Goal: Transaction & Acquisition: Purchase product/service

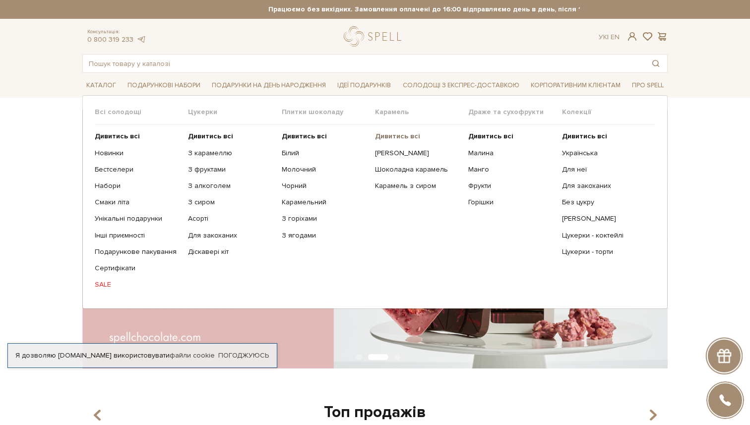
click at [389, 134] on b "Дивитись всі" at bounding box center [397, 136] width 45 height 8
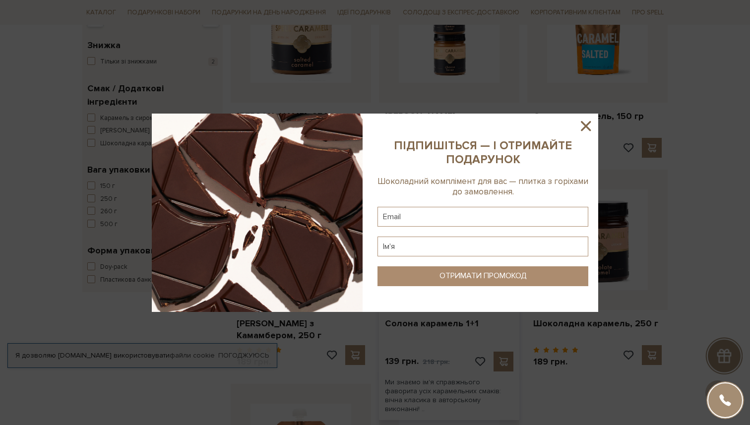
scroll to position [174, 0]
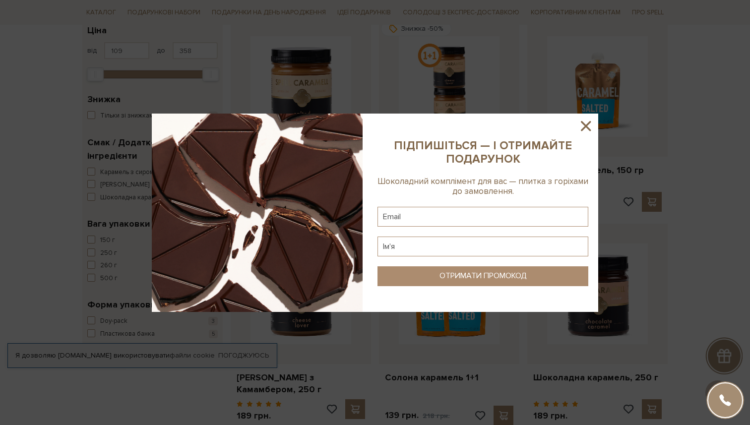
click at [584, 125] on icon at bounding box center [586, 126] width 10 height 10
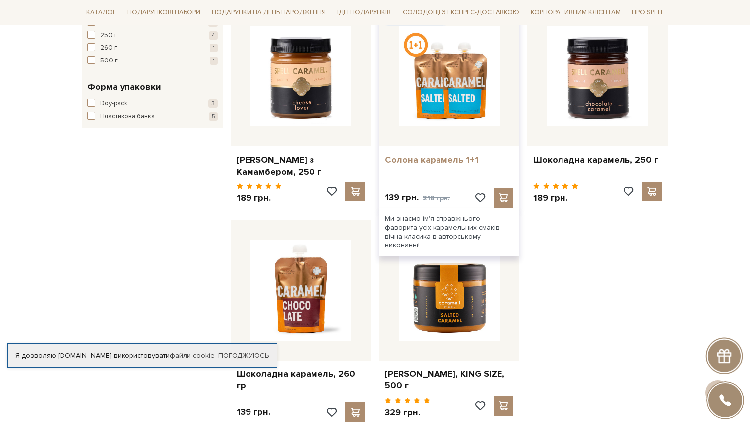
scroll to position [385, 0]
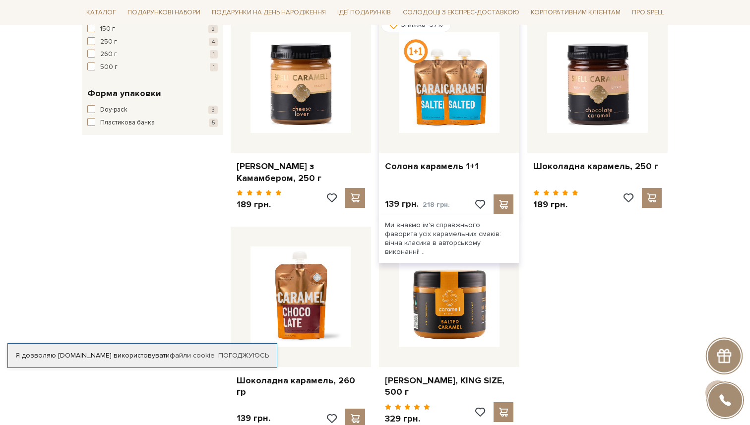
click at [451, 138] on div at bounding box center [449, 82] width 140 height 140
click at [464, 101] on img at bounding box center [449, 82] width 101 height 101
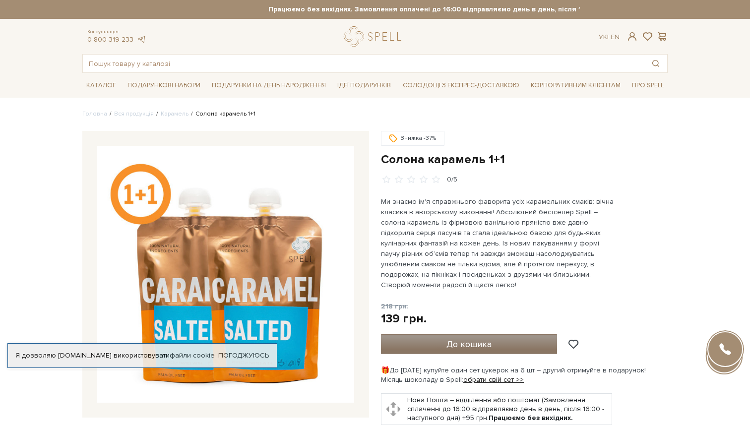
click at [448, 339] on span "До кошика" at bounding box center [468, 344] width 45 height 11
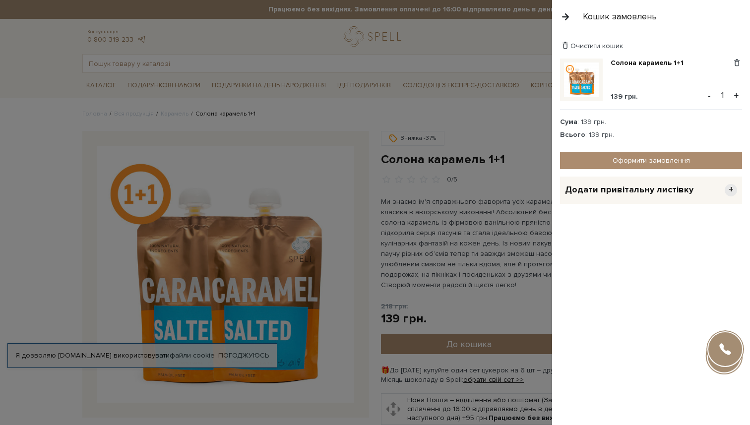
click at [565, 17] on button "button" at bounding box center [565, 16] width 11 height 17
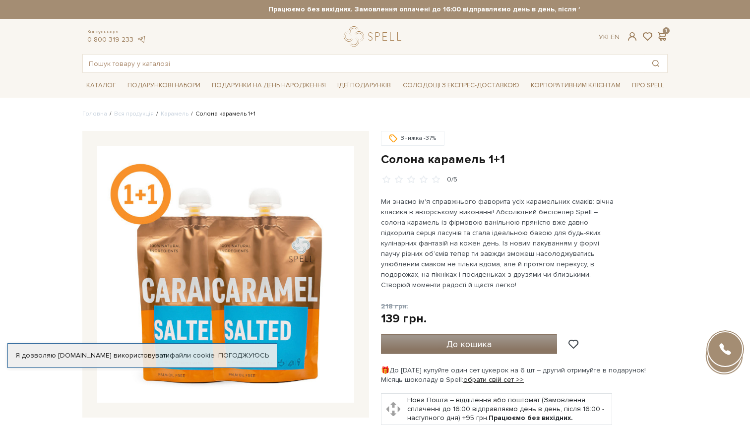
click at [456, 339] on span "До кошика" at bounding box center [468, 344] width 45 height 11
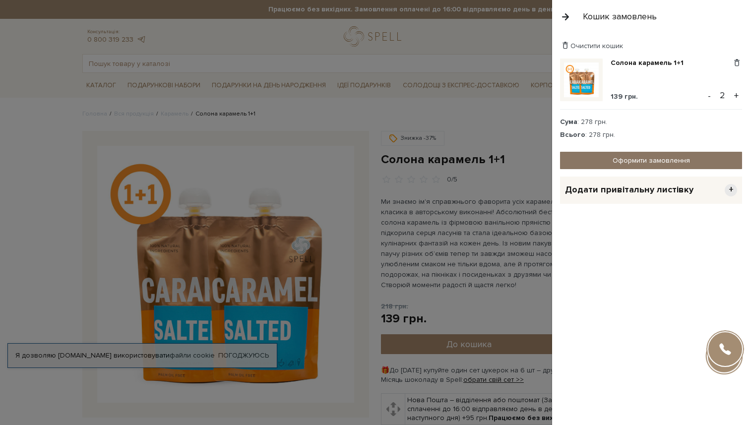
click at [667, 163] on link "Оформити замовлення" at bounding box center [651, 160] width 182 height 17
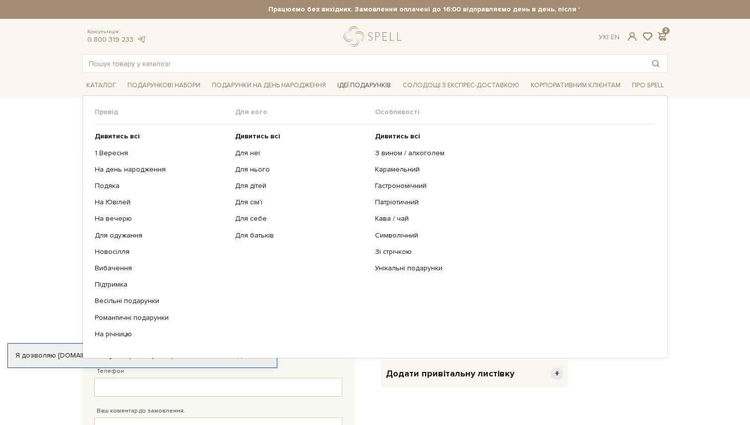
click at [382, 83] on span "Ідеї подарунків" at bounding box center [364, 85] width 62 height 15
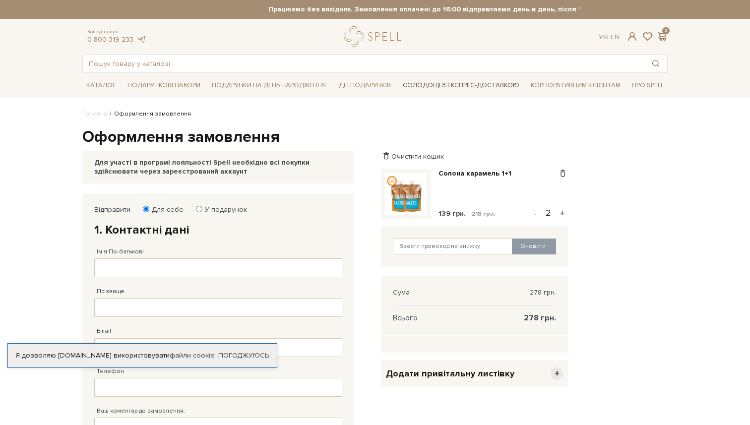
click at [442, 85] on link "Солодощі з експрес-доставкою" at bounding box center [461, 85] width 125 height 17
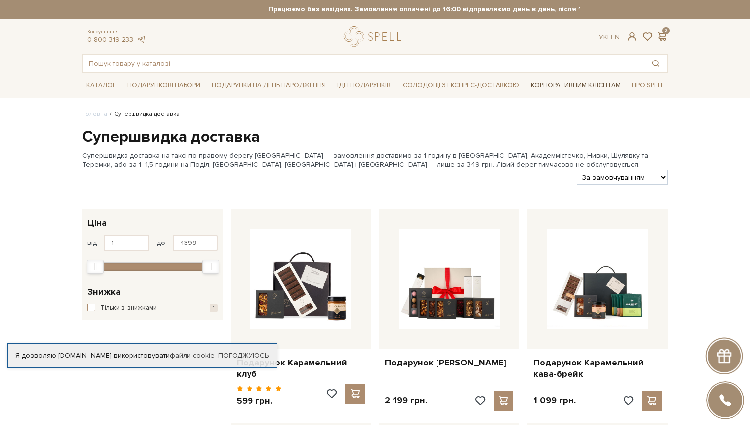
click at [547, 86] on link "Корпоративним клієнтам" at bounding box center [576, 85] width 98 height 17
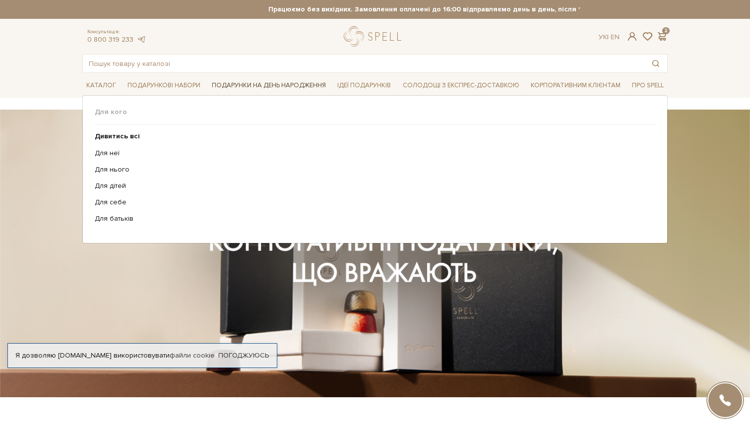
click at [272, 84] on span "Подарунки на День народження" at bounding box center [269, 85] width 122 height 15
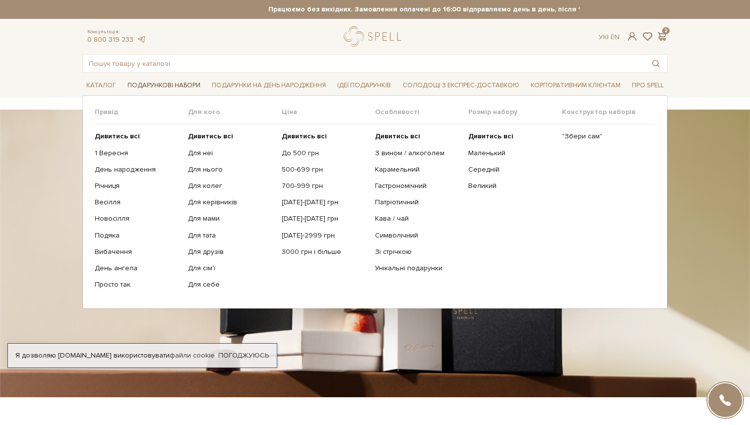
click at [180, 83] on span "Подарункові набори" at bounding box center [164, 85] width 81 height 15
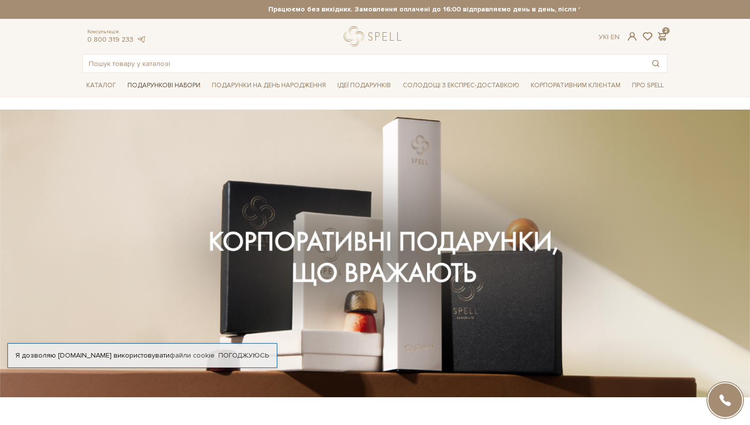
click at [168, 84] on span "Подарункові набори" at bounding box center [164, 85] width 81 height 15
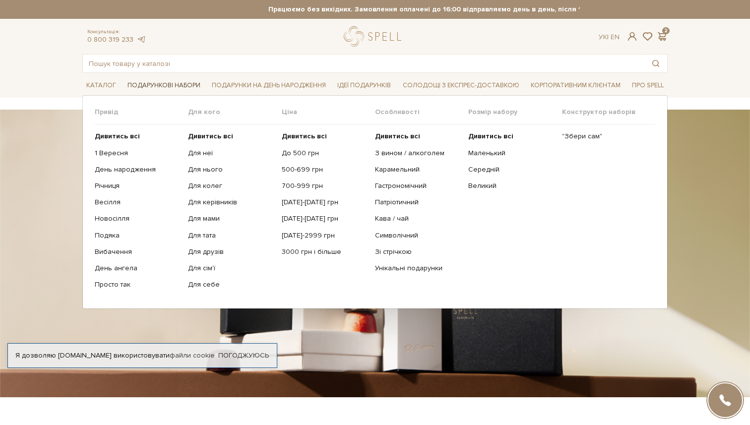
click at [169, 87] on span "Подарункові набори" at bounding box center [164, 85] width 81 height 15
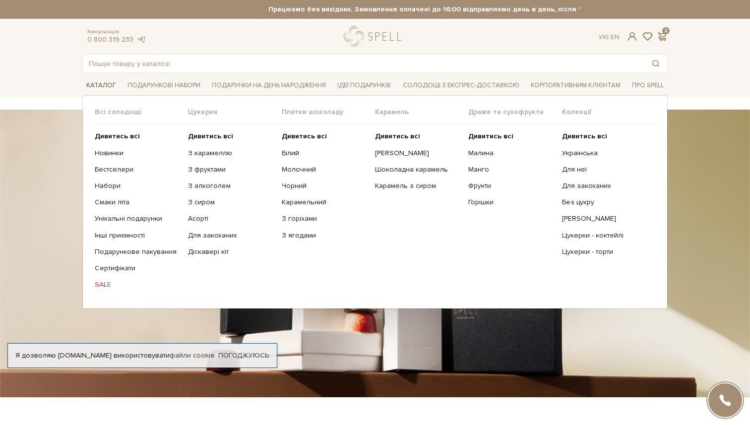
click at [110, 83] on span "Каталог" at bounding box center [101, 85] width 38 height 15
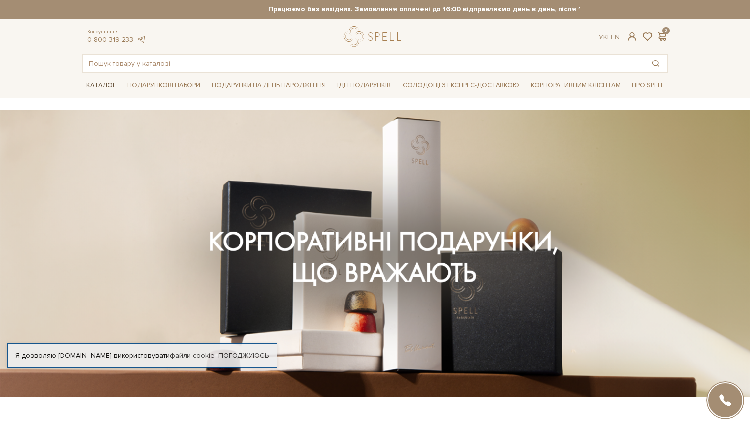
click at [104, 81] on span "Каталог" at bounding box center [101, 85] width 38 height 15
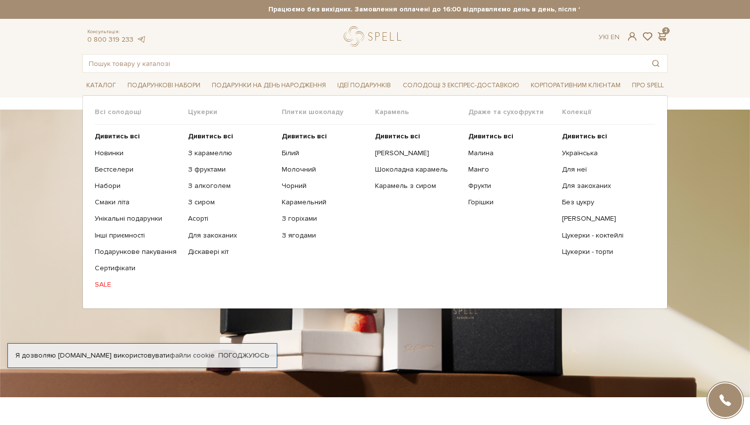
click at [104, 283] on link "SALE" at bounding box center [138, 284] width 86 height 9
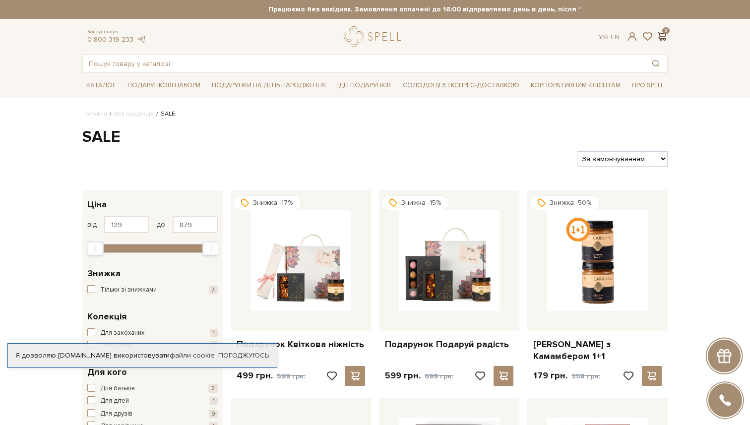
click at [663, 40] on span at bounding box center [662, 36] width 12 height 10
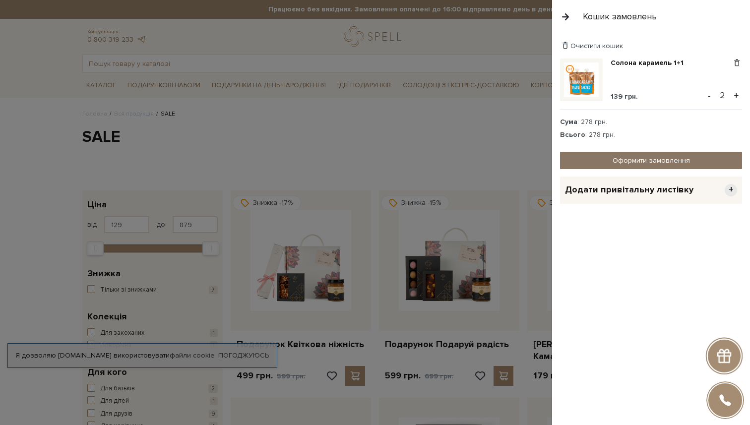
click at [612, 161] on link "Оформити замовлення" at bounding box center [651, 160] width 182 height 17
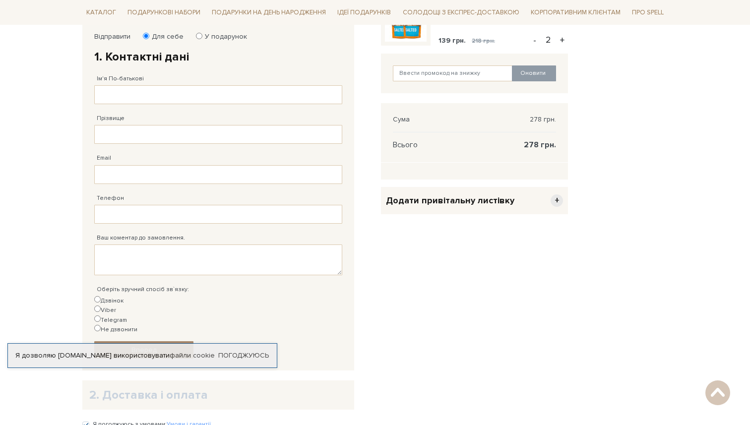
scroll to position [128, 0]
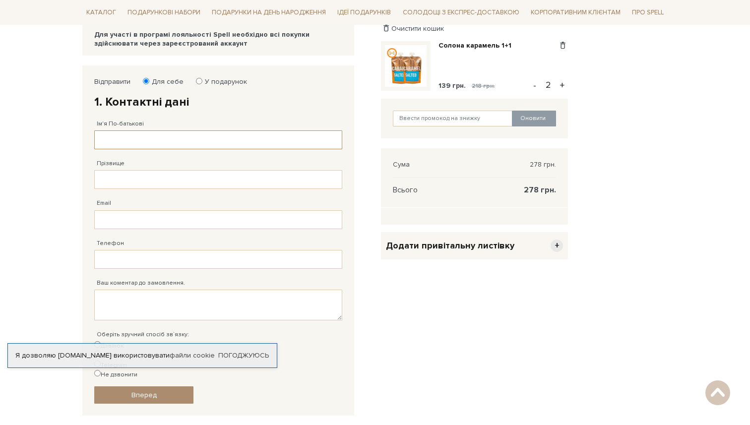
click at [213, 142] on input "Ім'я По-батькові" at bounding box center [218, 139] width 248 height 19
click at [51, 135] on body "Подарункові набори SALE Корпоративним клієнтам Доставка і оплата Консультація: …" at bounding box center [375, 245] width 750 height 747
click at [132, 144] on input "Ім'я По-батькові" at bounding box center [218, 139] width 248 height 19
click at [199, 115] on div "Ім'я По-батькові Заповніть поле від 1 до 128 символів!" at bounding box center [218, 130] width 248 height 40
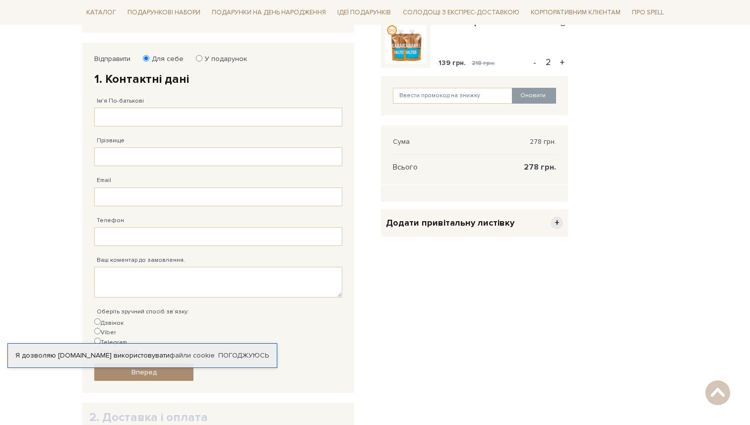
scroll to position [43, 0]
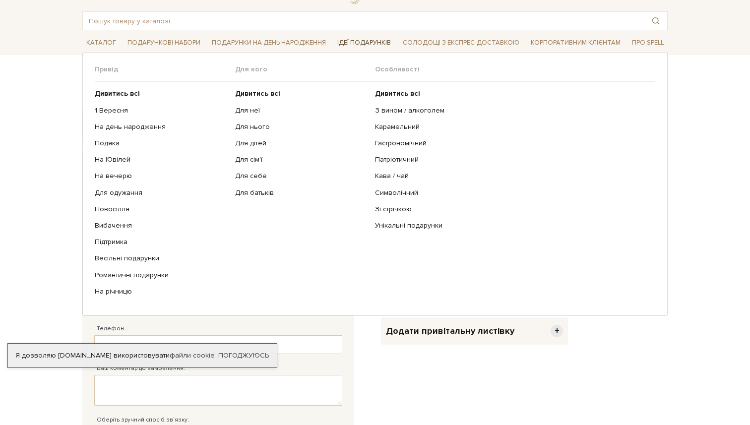
click at [382, 44] on span "Ідеї подарунків" at bounding box center [364, 42] width 62 height 15
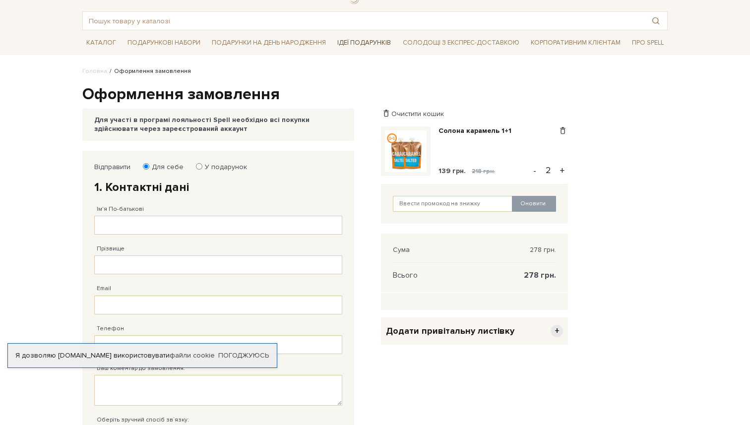
click at [382, 44] on span "Ідеї подарунків" at bounding box center [364, 42] width 62 height 15
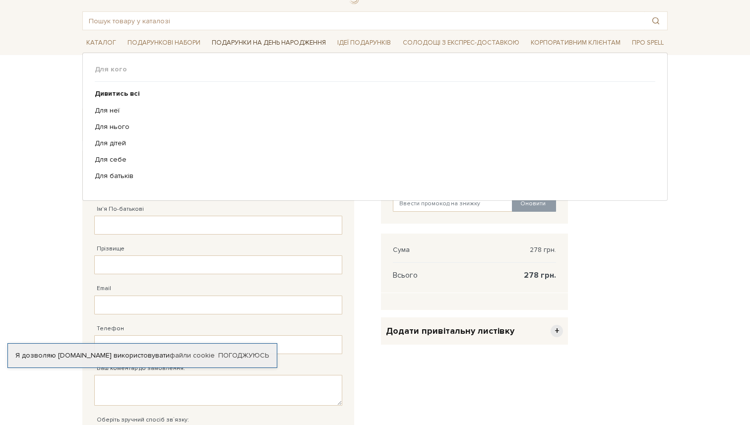
click at [269, 42] on span "Подарунки на День народження" at bounding box center [269, 42] width 122 height 15
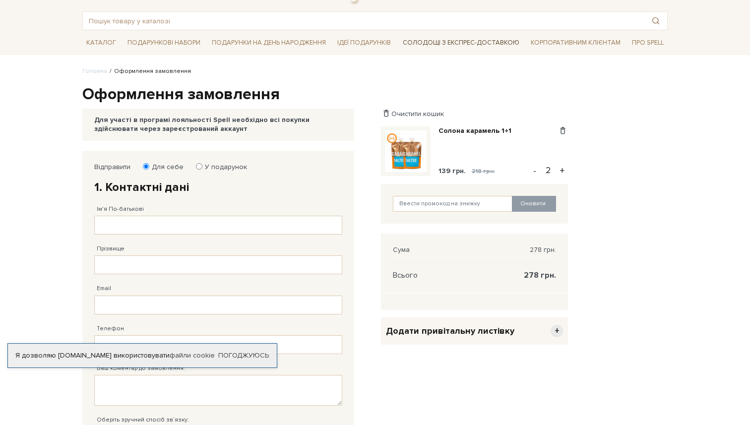
click at [453, 41] on link "Солодощі з експрес-доставкою" at bounding box center [461, 42] width 125 height 17
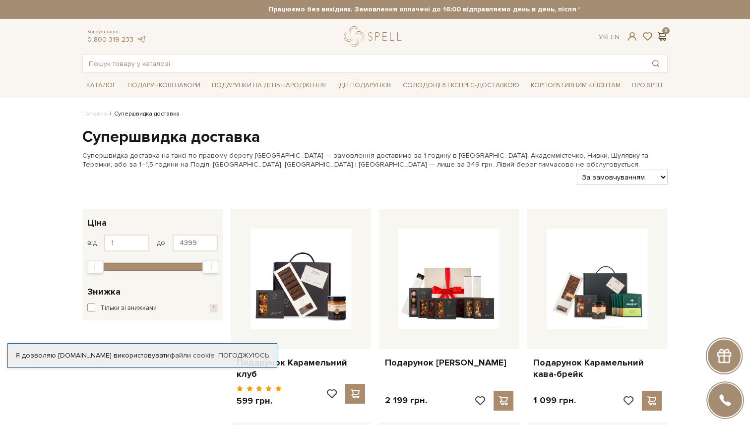
click at [662, 37] on span at bounding box center [662, 36] width 12 height 10
drag, startPoint x: 512, startPoint y: 127, endPoint x: 444, endPoint y: 114, distance: 69.7
click at [340, 119] on ul "Головна Супершвидка доставка" at bounding box center [374, 114] width 585 height 9
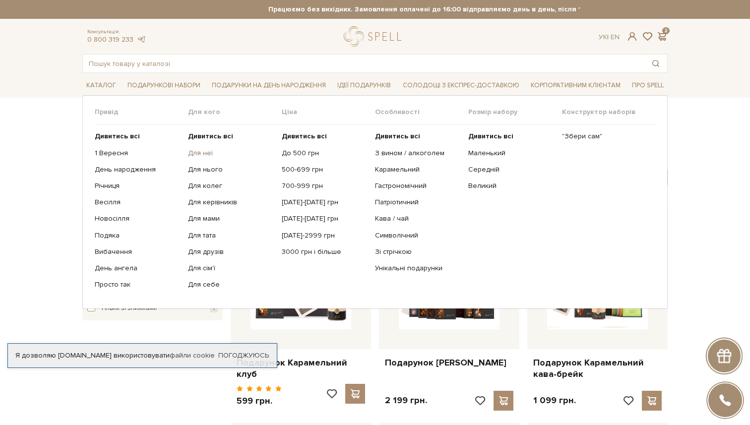
click at [209, 152] on link "Для неї" at bounding box center [231, 153] width 86 height 9
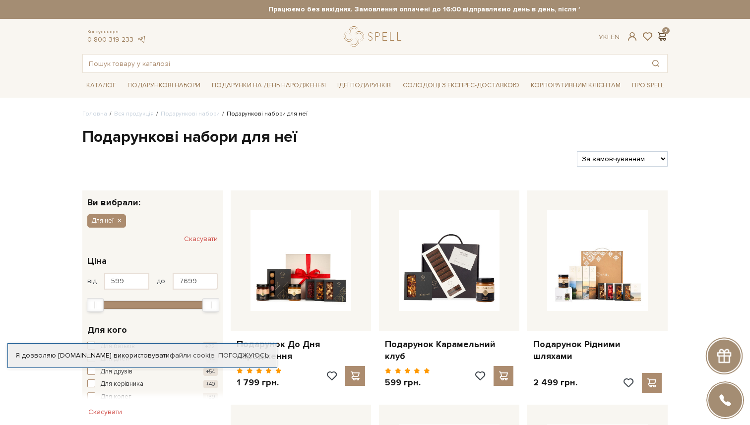
click at [662, 34] on span at bounding box center [662, 36] width 12 height 10
click at [480, 125] on div at bounding box center [375, 212] width 750 height 425
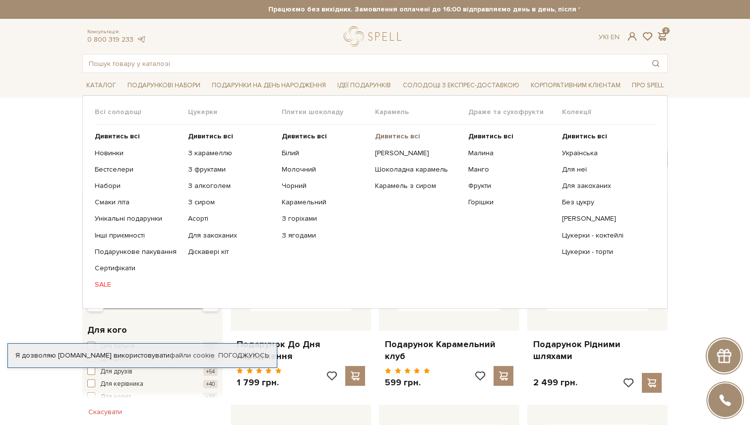
click at [406, 138] on b "Дивитись всі" at bounding box center [397, 136] width 45 height 8
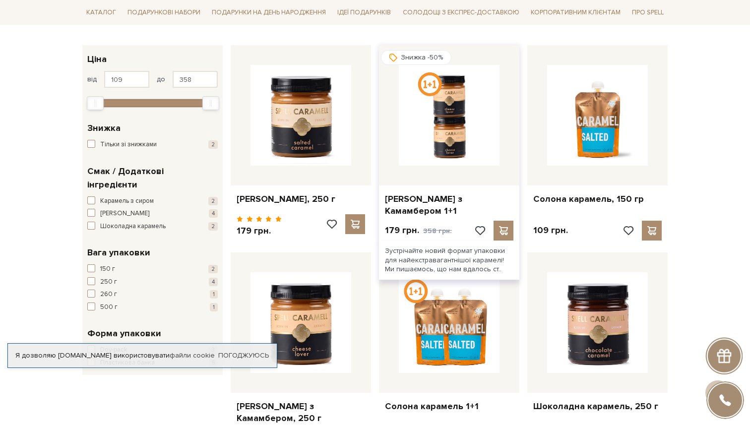
scroll to position [91, 0]
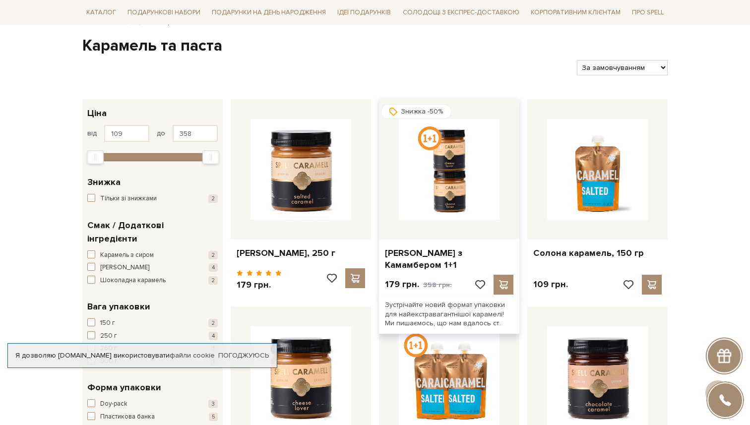
click at [458, 163] on img at bounding box center [449, 169] width 101 height 101
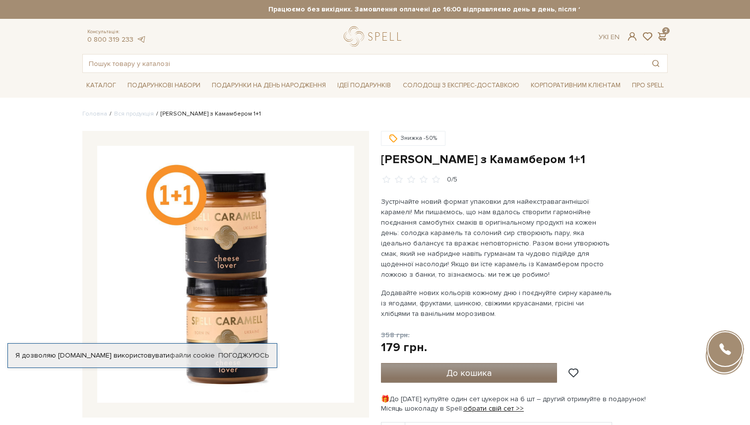
click at [446, 375] on button "До кошика" at bounding box center [469, 373] width 176 height 20
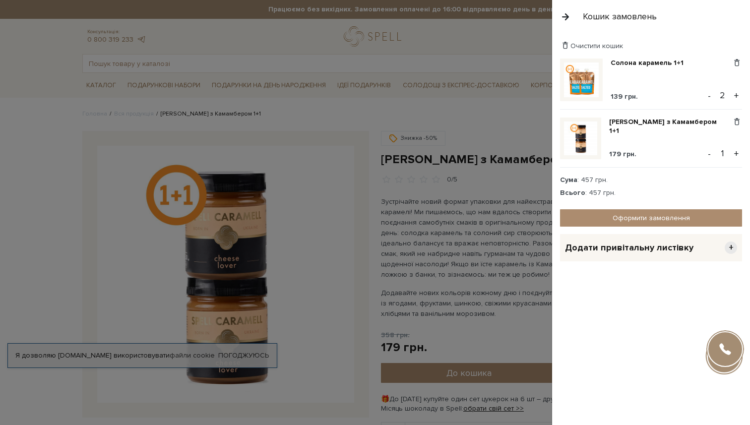
click at [499, 313] on div at bounding box center [375, 212] width 750 height 425
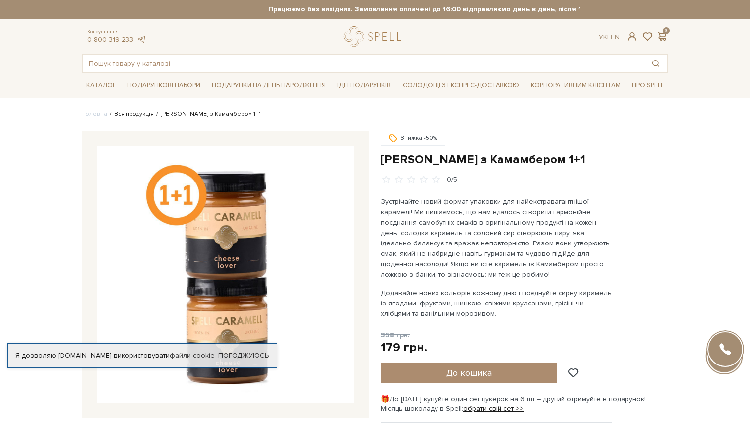
click at [138, 114] on link "Вся продукція" at bounding box center [134, 113] width 40 height 7
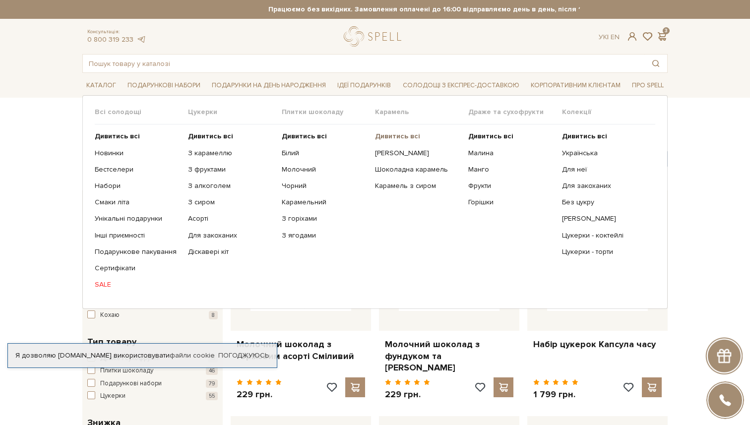
click at [403, 137] on b "Дивитись всі" at bounding box center [397, 136] width 45 height 8
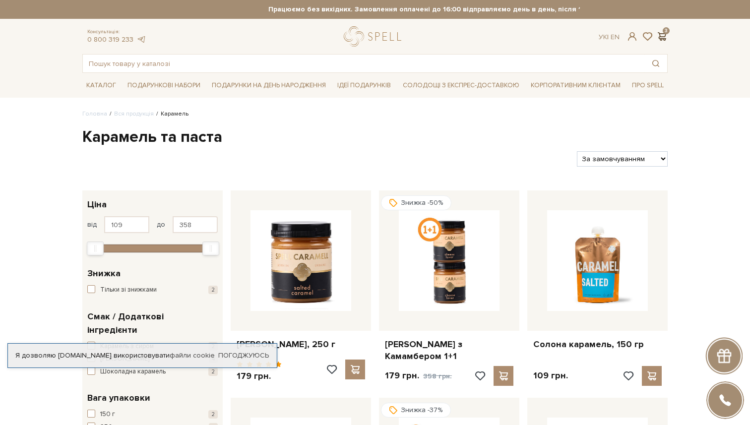
click at [666, 37] on span at bounding box center [662, 36] width 12 height 10
click at [516, 145] on div at bounding box center [375, 212] width 750 height 425
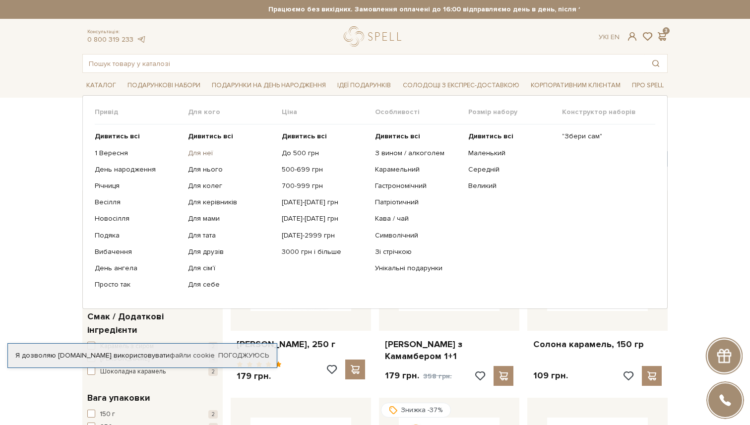
click at [201, 151] on link "Для неї" at bounding box center [231, 153] width 86 height 9
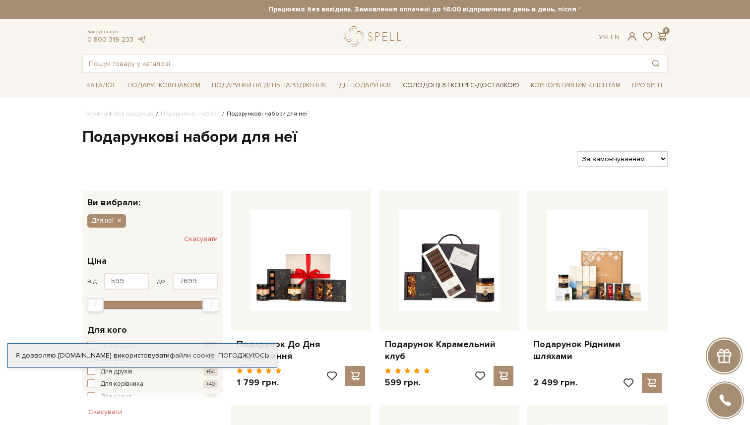
click at [474, 85] on link "Солодощі з експрес-доставкою" at bounding box center [461, 85] width 125 height 17
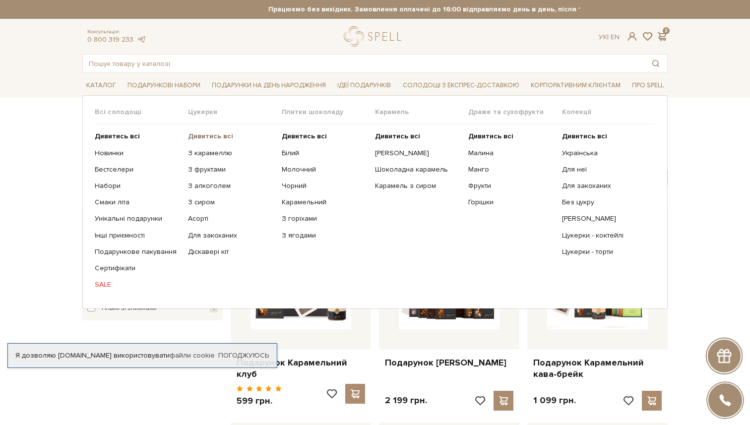
click at [212, 134] on b "Дивитись всі" at bounding box center [210, 136] width 45 height 8
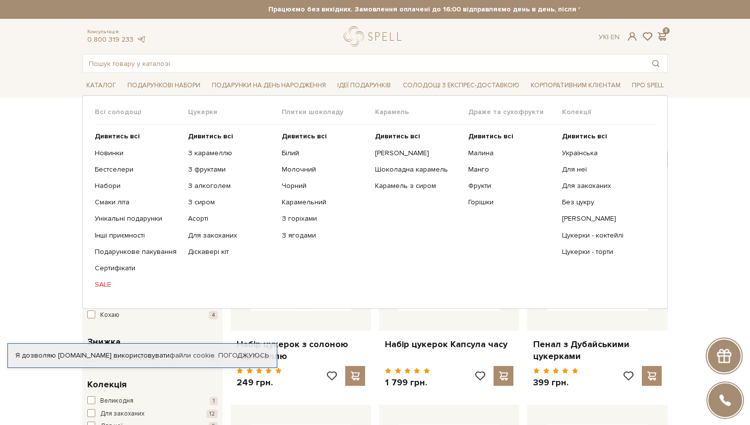
click at [105, 284] on link "SALE" at bounding box center [138, 284] width 86 height 9
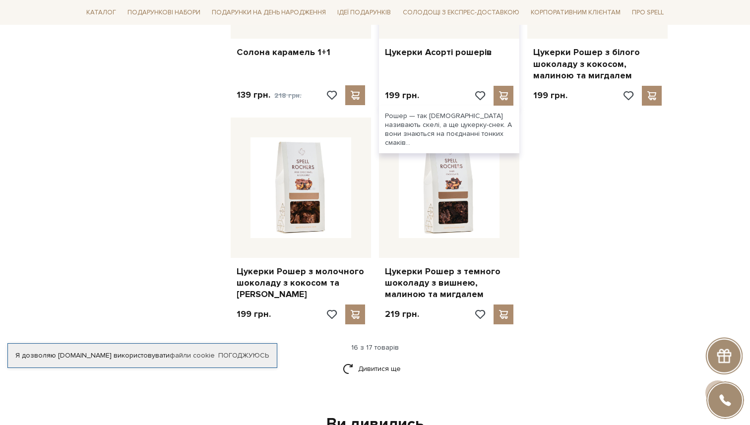
scroll to position [1212, 0]
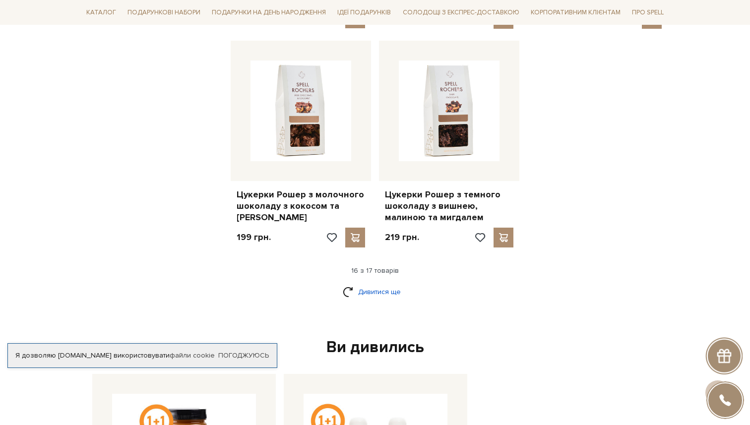
click at [370, 283] on link "Дивитися ще" at bounding box center [375, 291] width 64 height 17
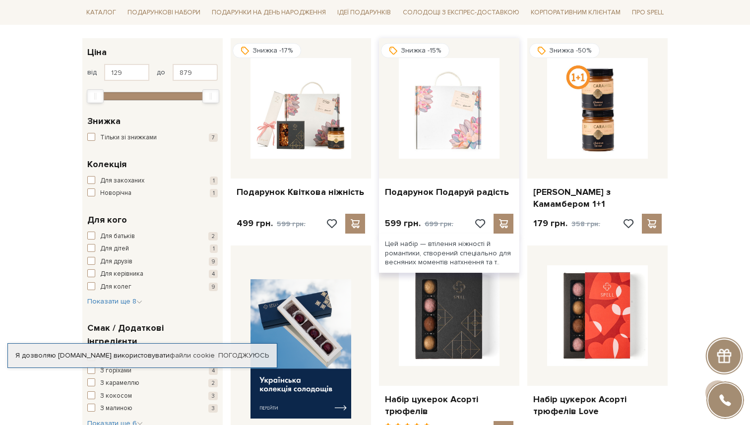
scroll to position [152, 0]
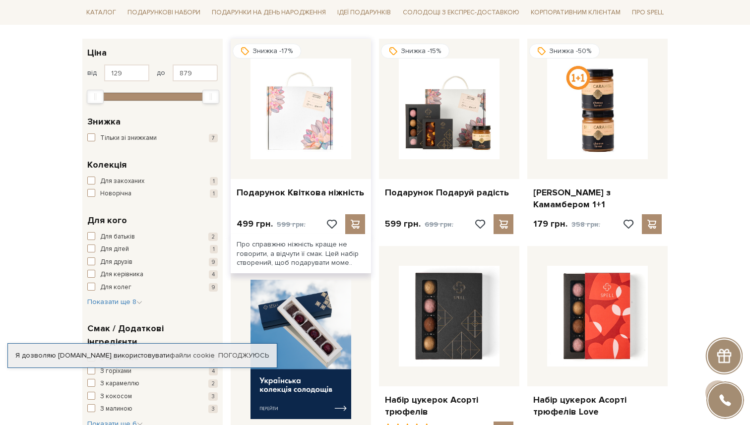
click at [322, 125] on img at bounding box center [300, 109] width 101 height 101
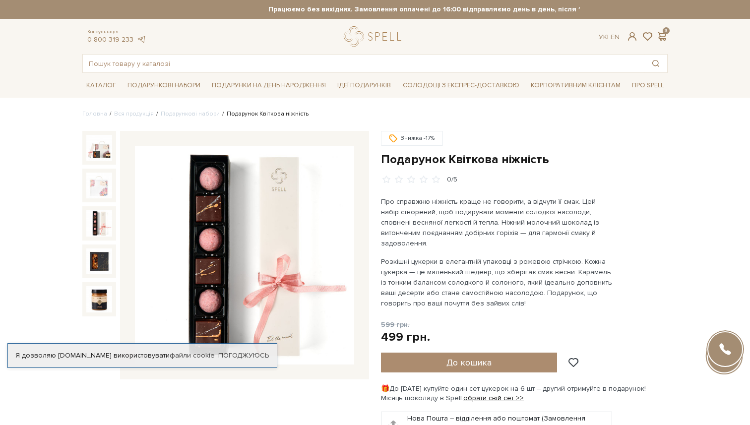
click at [661, 31] on div "Консультація: 0 800 319 233 Ук | En | 3" at bounding box center [374, 36] width 597 height 20
click at [663, 39] on span at bounding box center [662, 36] width 12 height 10
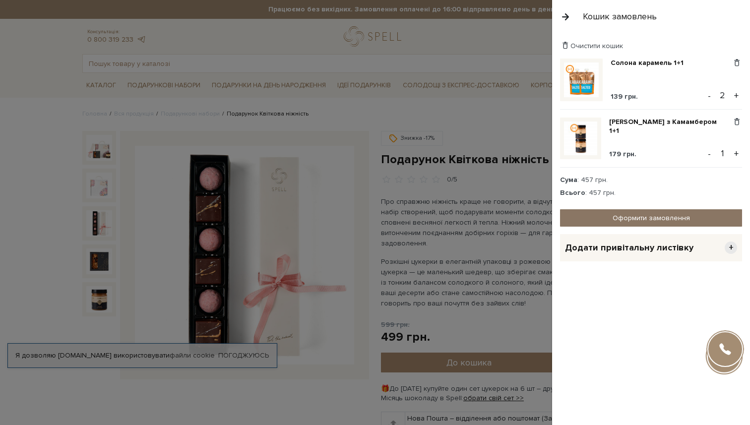
click at [650, 218] on link "Оформити замовлення" at bounding box center [651, 217] width 182 height 17
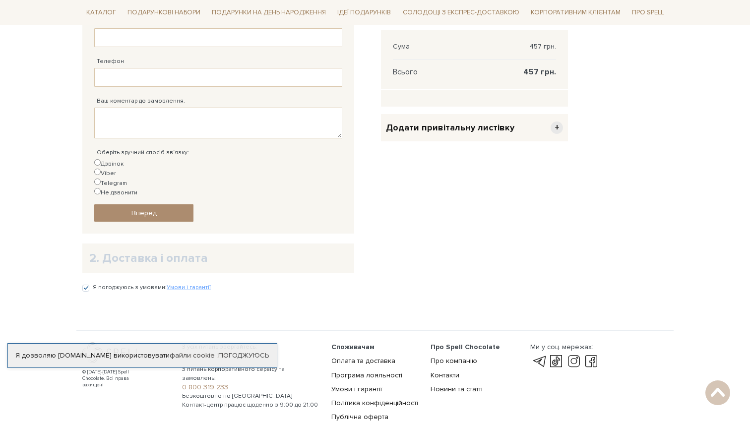
scroll to position [342, 0]
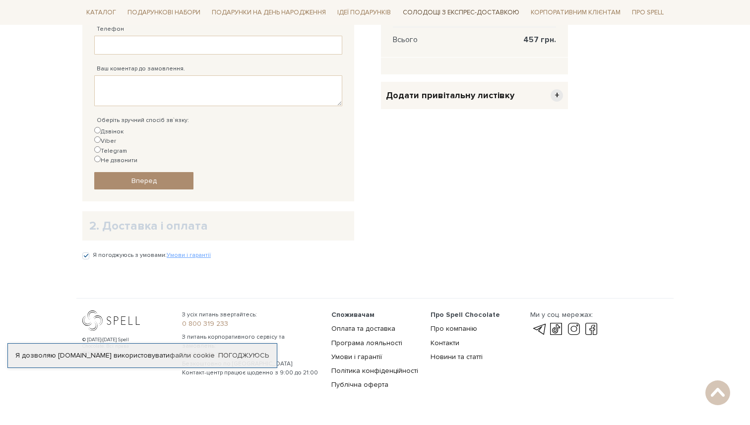
click at [486, 12] on link "Солодощі з експрес-доставкою" at bounding box center [461, 12] width 125 height 17
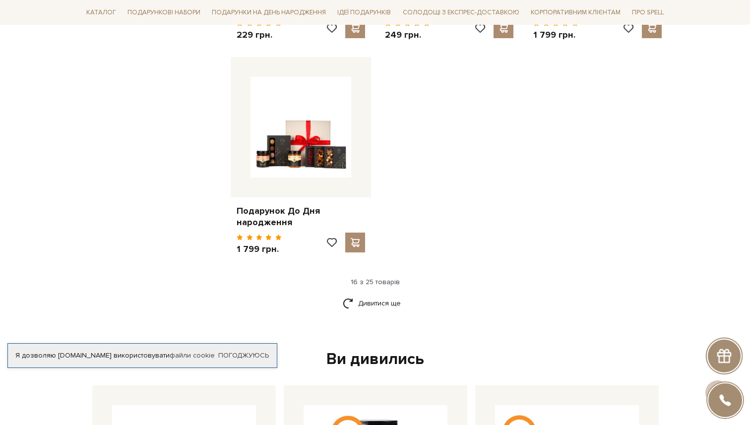
scroll to position [1228, 0]
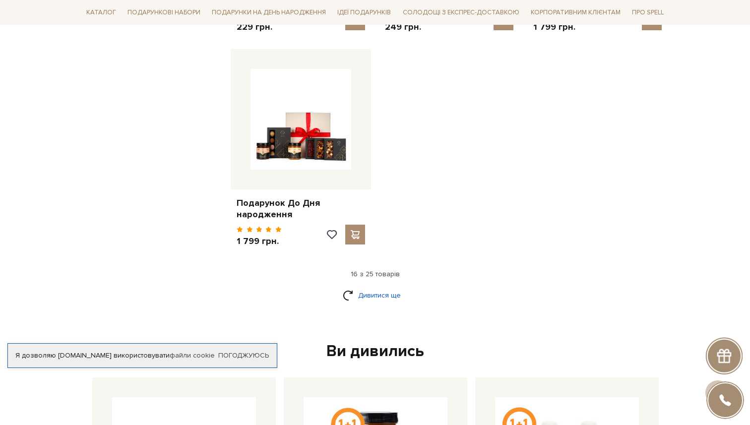
click at [382, 290] on link "Дивитися ще" at bounding box center [375, 295] width 64 height 17
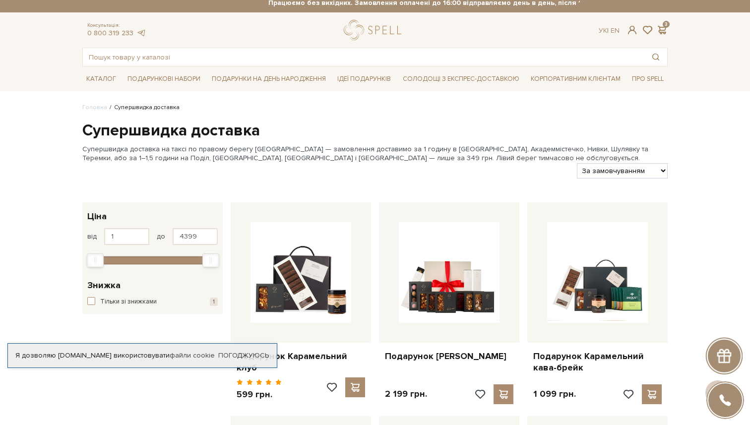
scroll to position [0, 0]
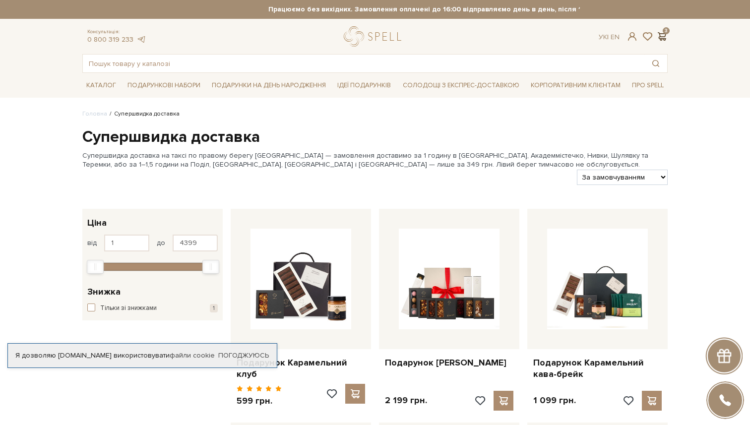
click at [664, 36] on span at bounding box center [662, 36] width 12 height 10
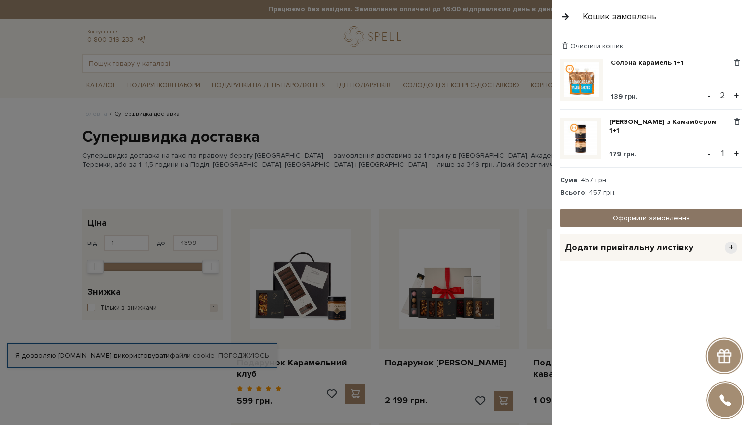
click at [614, 216] on link "Оформити замовлення" at bounding box center [651, 217] width 182 height 17
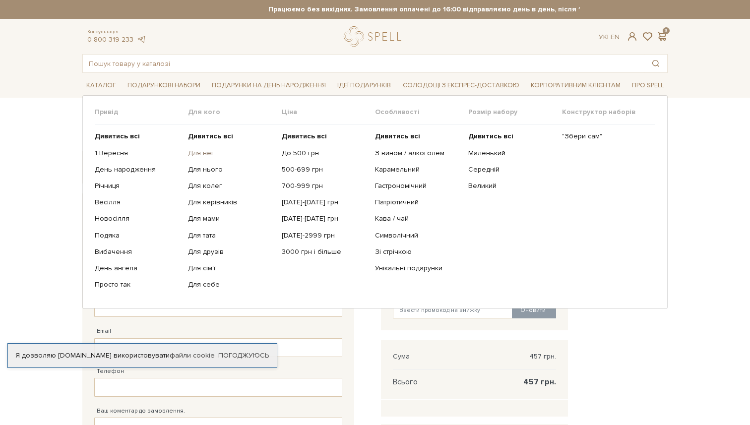
click at [210, 153] on link "Для неї" at bounding box center [231, 153] width 86 height 9
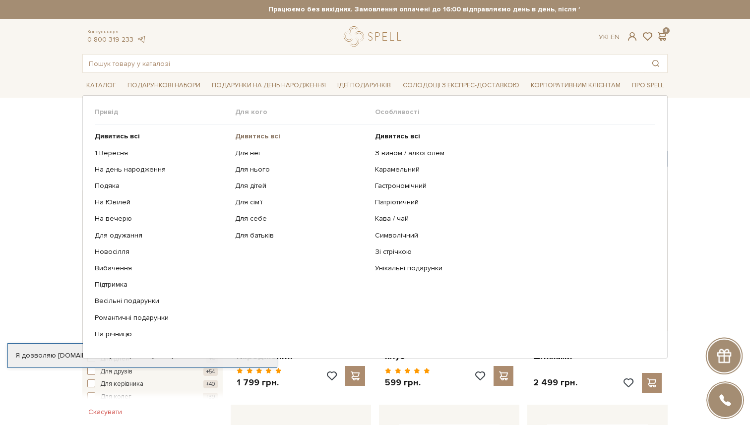
click at [264, 137] on b "Дивитись всі" at bounding box center [257, 136] width 45 height 8
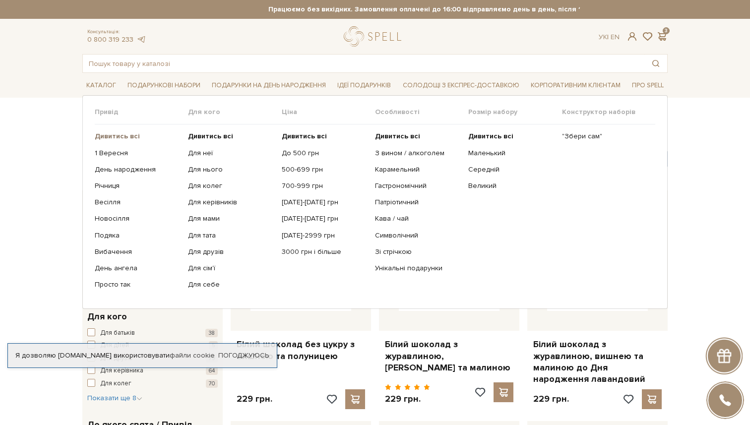
click at [117, 136] on b "Дивитись всі" at bounding box center [117, 136] width 45 height 8
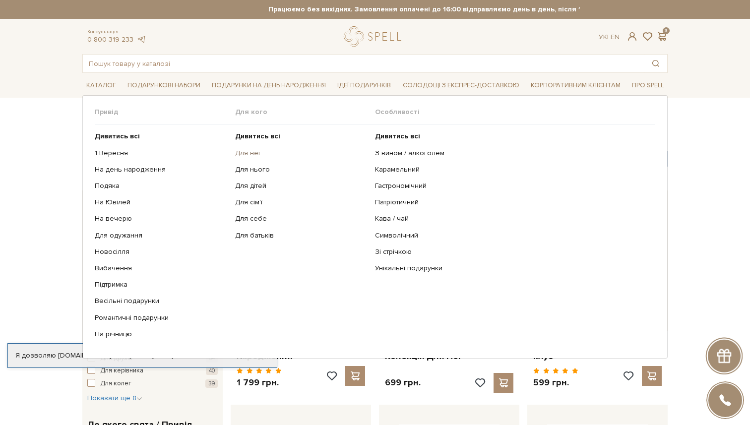
click at [249, 152] on link "Для неї" at bounding box center [301, 153] width 133 height 9
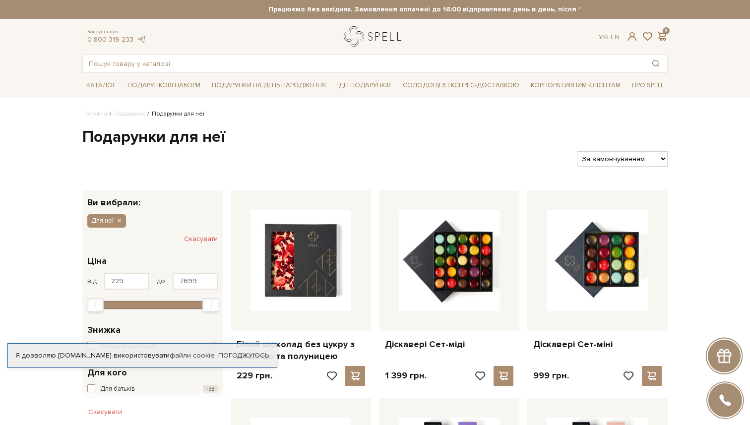
click at [386, 38] on link "logo" at bounding box center [375, 36] width 62 height 20
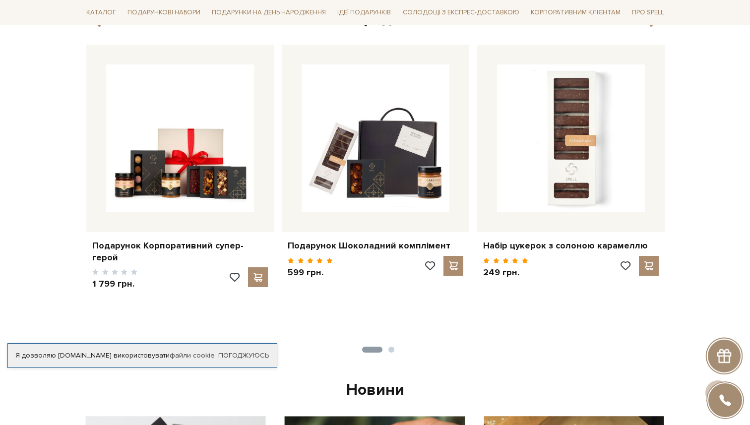
scroll to position [397, 0]
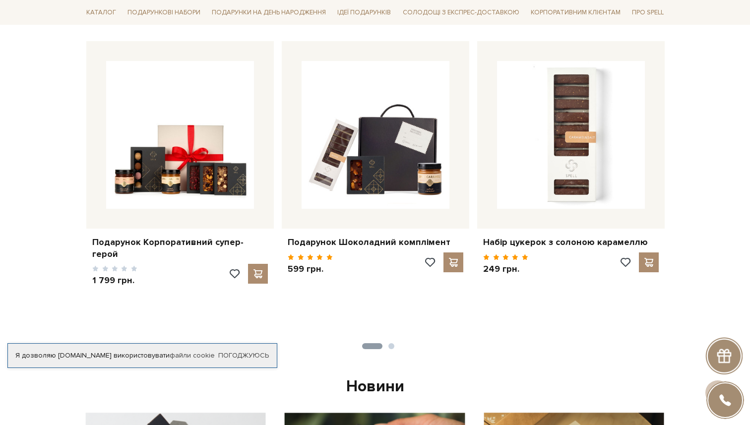
click at [391, 345] on button "2" at bounding box center [391, 346] width 6 height 6
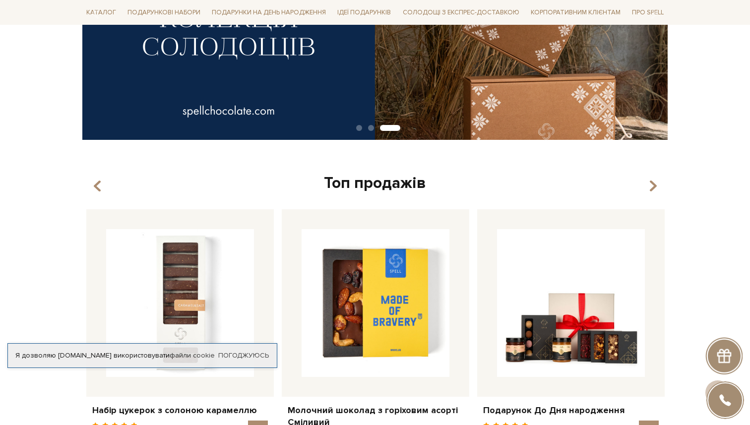
scroll to position [0, 0]
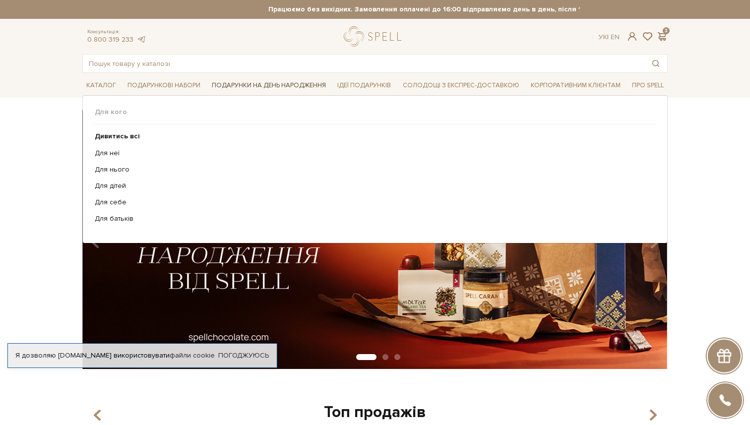
click at [282, 86] on span "Подарунки на День народження" at bounding box center [269, 85] width 122 height 15
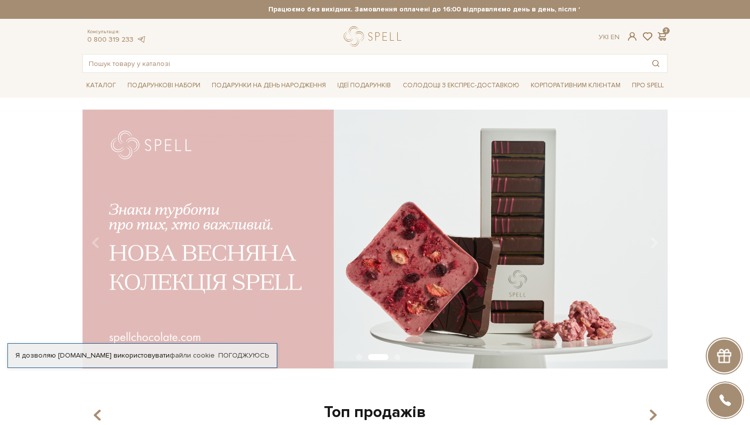
click at [379, 44] on div at bounding box center [375, 36] width 62 height 20
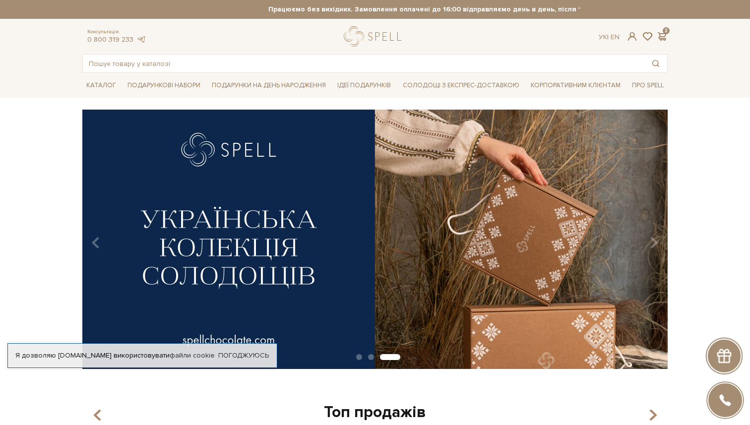
click at [379, 36] on div at bounding box center [375, 36] width 62 height 20
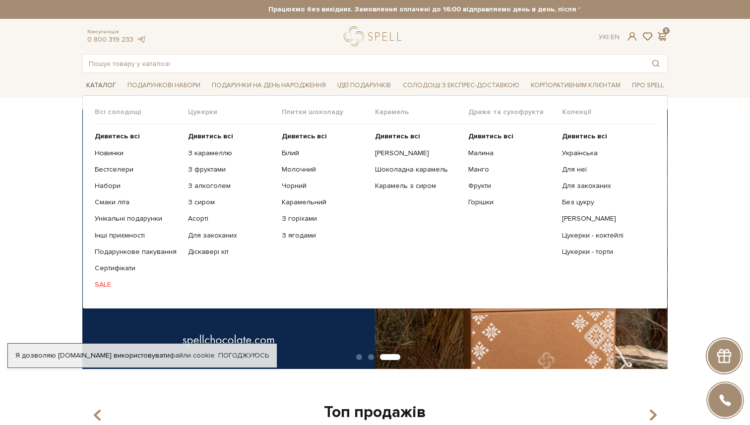
click at [102, 82] on span "Каталог" at bounding box center [101, 85] width 38 height 15
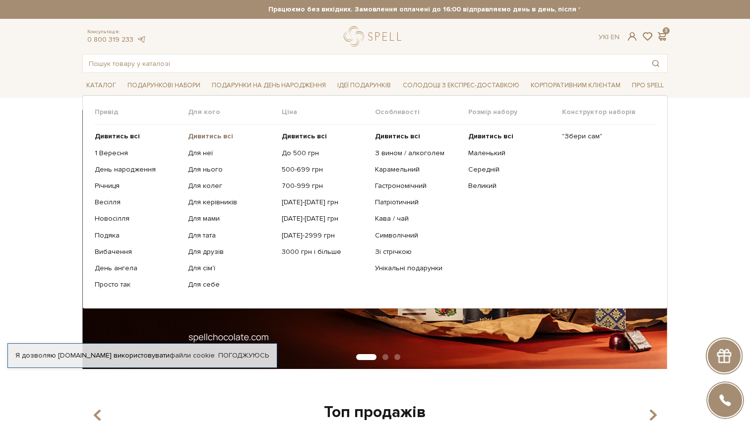
click at [206, 137] on b "Дивитись всі" at bounding box center [210, 136] width 45 height 8
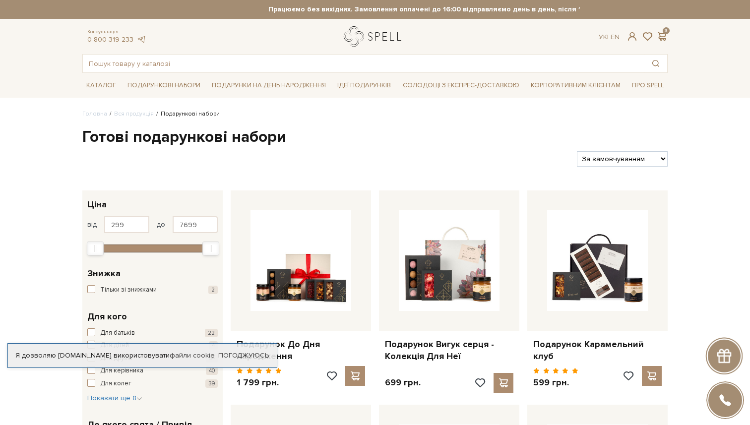
click at [377, 41] on link "logo" at bounding box center [375, 36] width 62 height 20
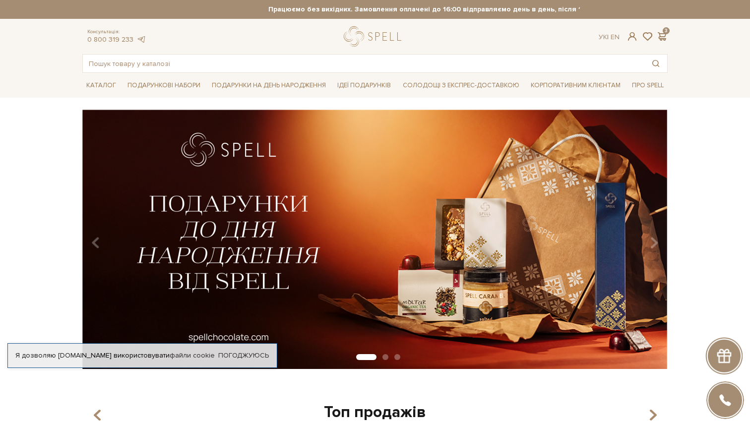
click at [384, 357] on button "Carousel Page 2" at bounding box center [385, 357] width 6 height 6
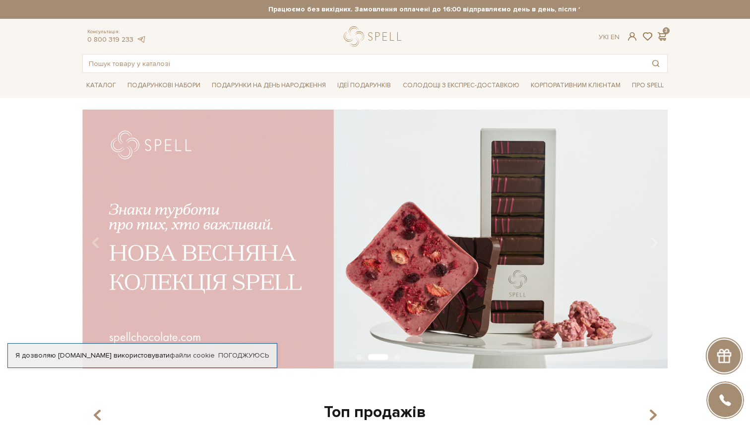
click at [396, 357] on button "Carousel Page 3" at bounding box center [397, 357] width 6 height 6
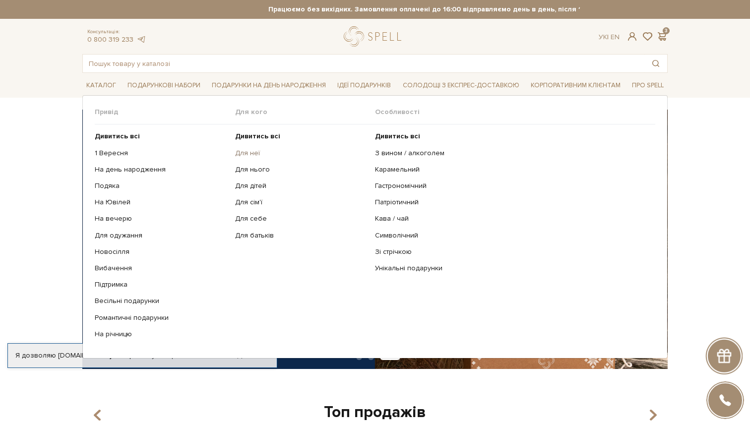
click at [250, 156] on link "Для неї" at bounding box center [301, 153] width 133 height 9
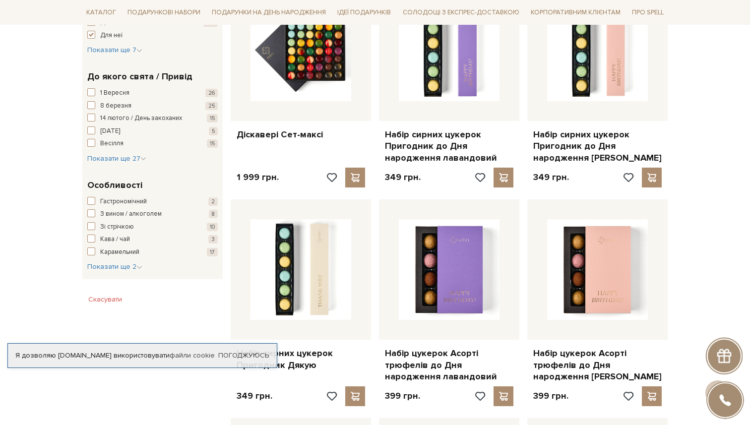
scroll to position [287, 0]
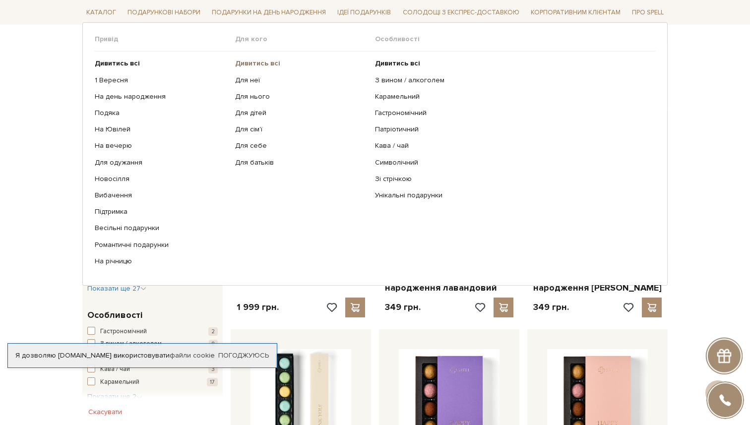
click at [244, 65] on b "Дивитись всі" at bounding box center [257, 63] width 45 height 8
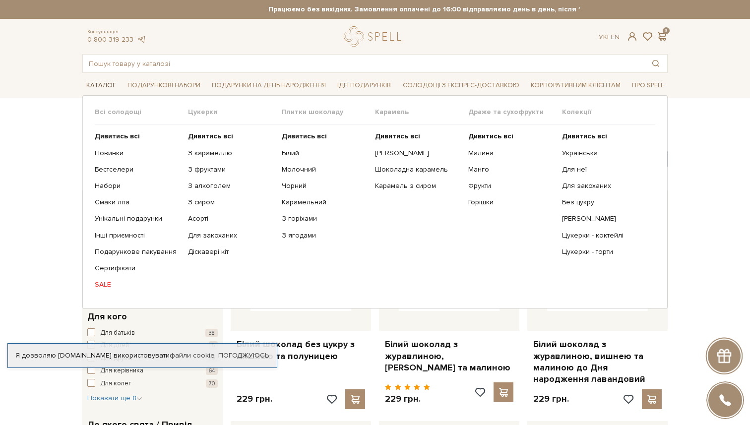
click at [109, 82] on span "Каталог" at bounding box center [101, 85] width 38 height 15
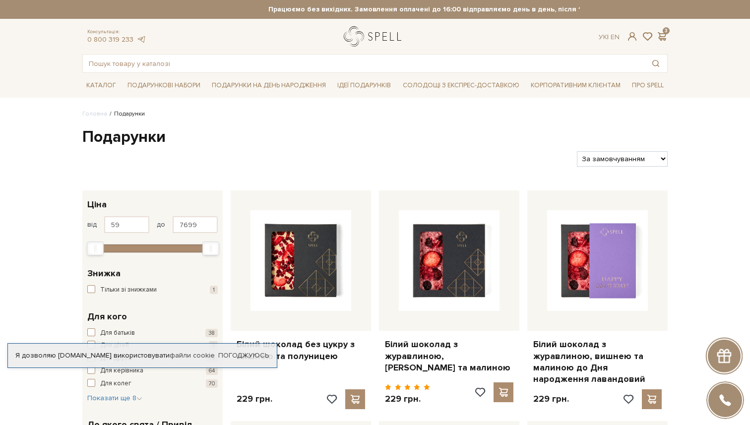
click at [364, 42] on link "logo" at bounding box center [375, 36] width 62 height 20
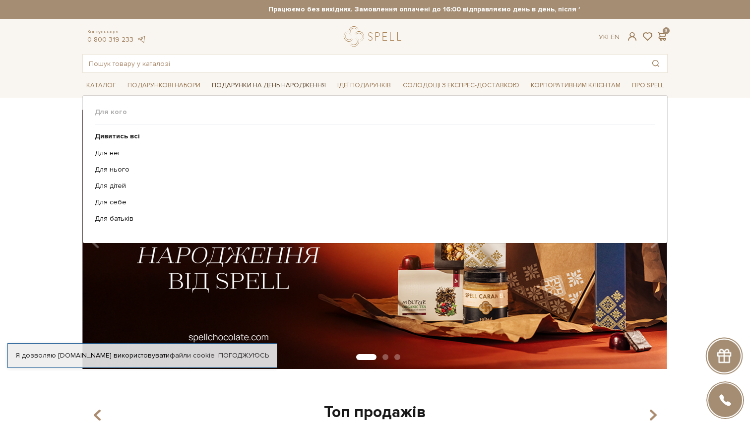
click at [259, 82] on span "Подарунки на День народження" at bounding box center [269, 85] width 122 height 15
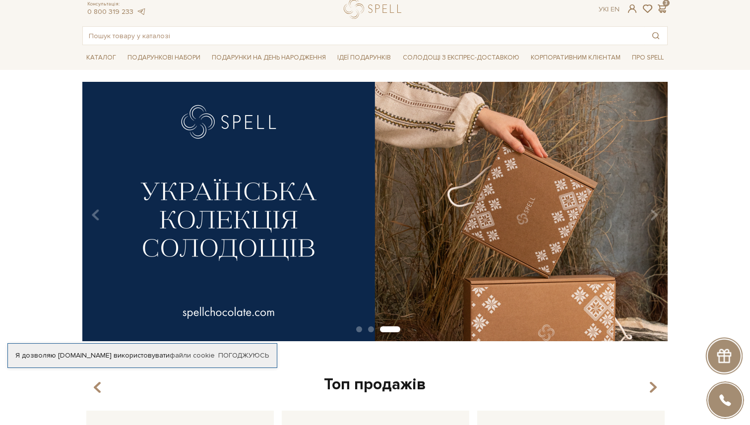
scroll to position [59, 0]
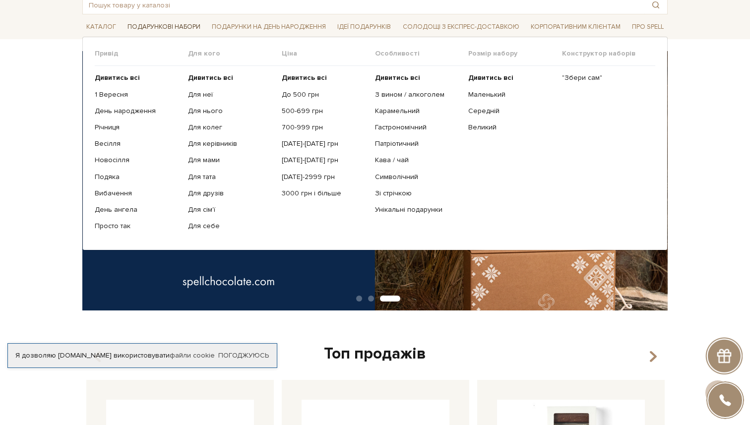
click at [184, 26] on span "Подарункові набори" at bounding box center [164, 26] width 81 height 15
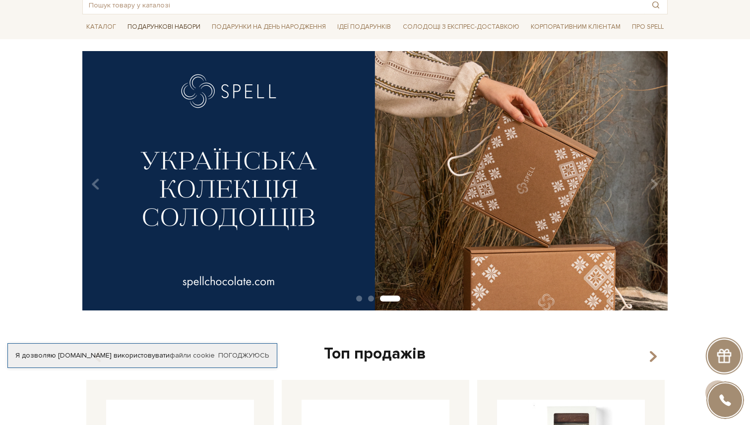
click at [184, 26] on span "Подарункові набори" at bounding box center [164, 26] width 81 height 15
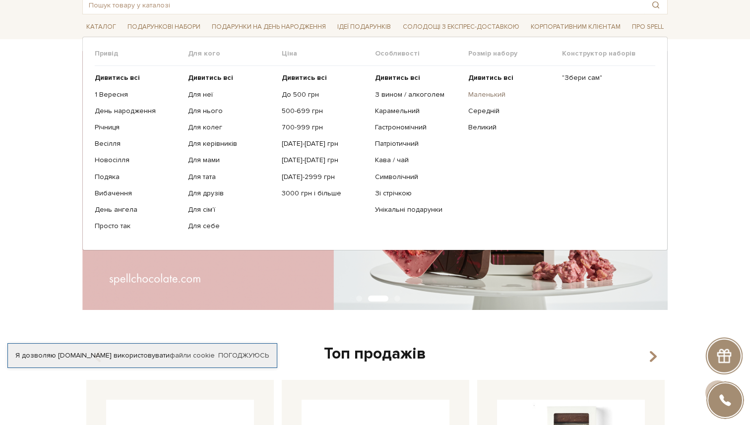
click at [484, 97] on link "Маленький" at bounding box center [511, 94] width 86 height 9
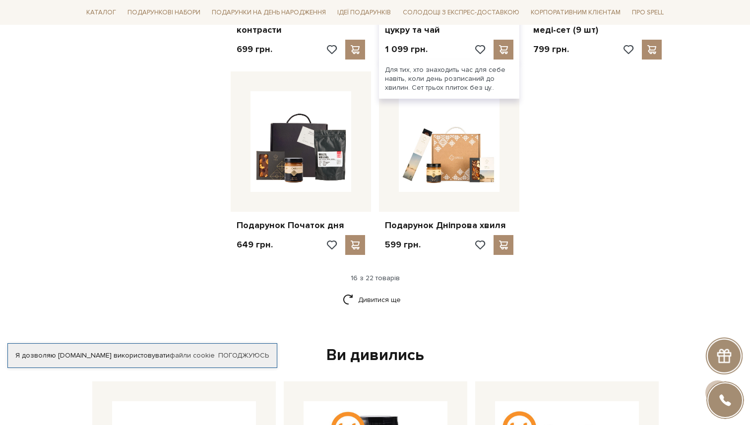
scroll to position [1196, 0]
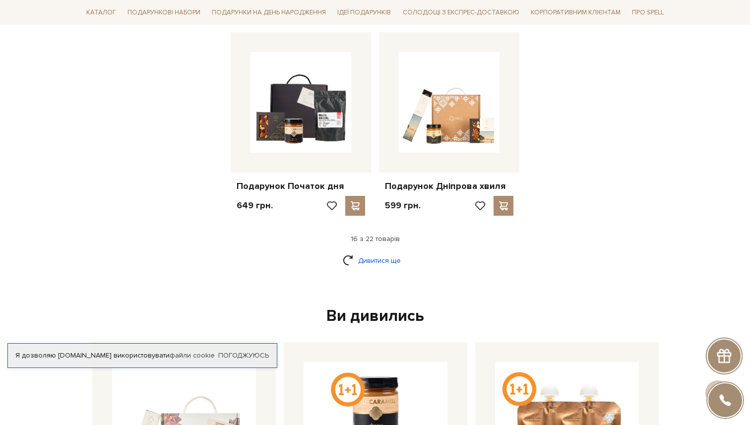
click at [383, 259] on link "Дивитися ще" at bounding box center [375, 260] width 64 height 17
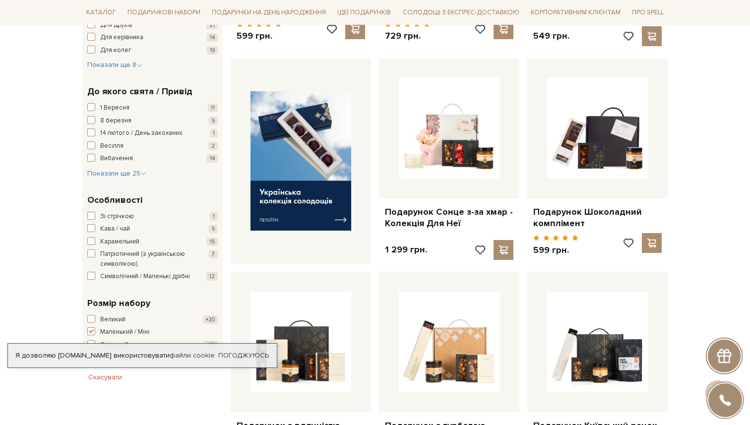
scroll to position [0, 0]
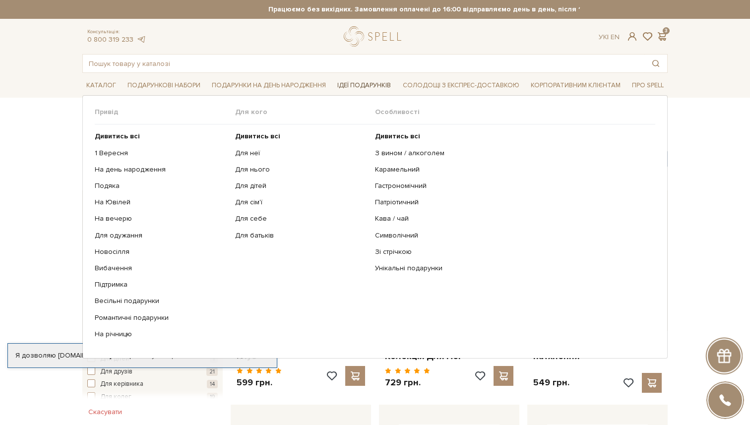
click at [362, 84] on span "Ідеї подарунків" at bounding box center [364, 85] width 62 height 15
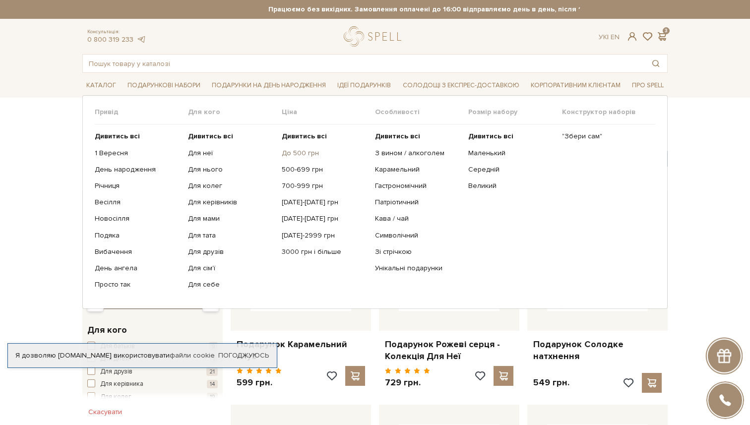
click at [301, 149] on link "До 500 грн" at bounding box center [325, 153] width 86 height 9
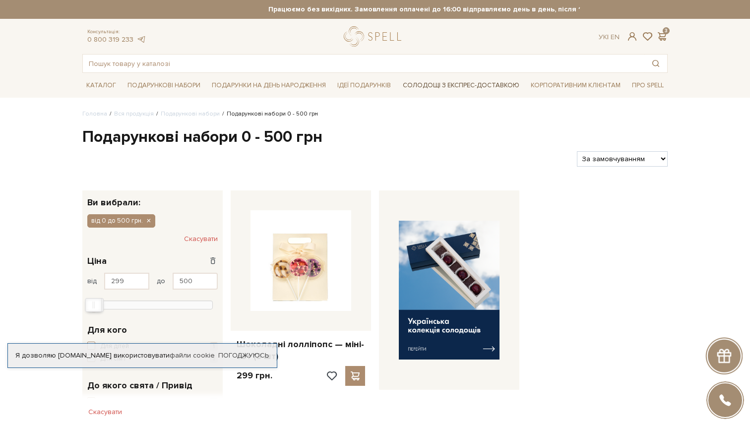
click at [466, 82] on link "Солодощі з експрес-доставкою" at bounding box center [461, 85] width 125 height 17
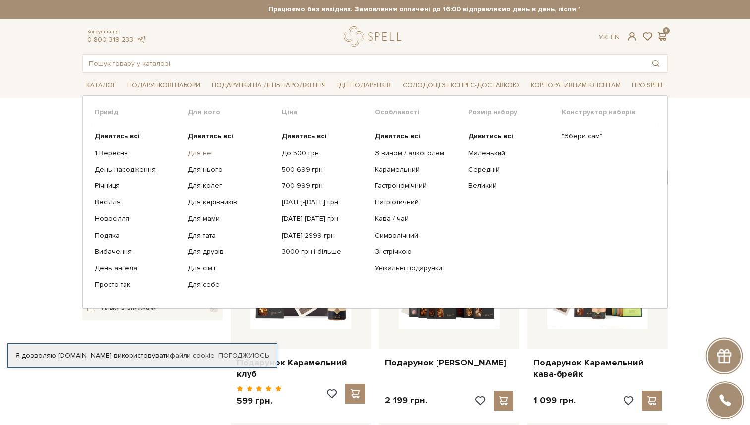
click at [199, 152] on link "Для неї" at bounding box center [231, 153] width 86 height 9
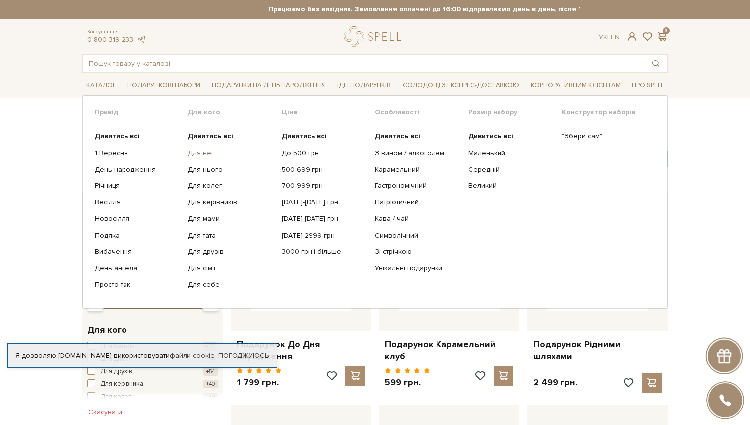
click at [203, 149] on link "Для неї" at bounding box center [231, 153] width 86 height 9
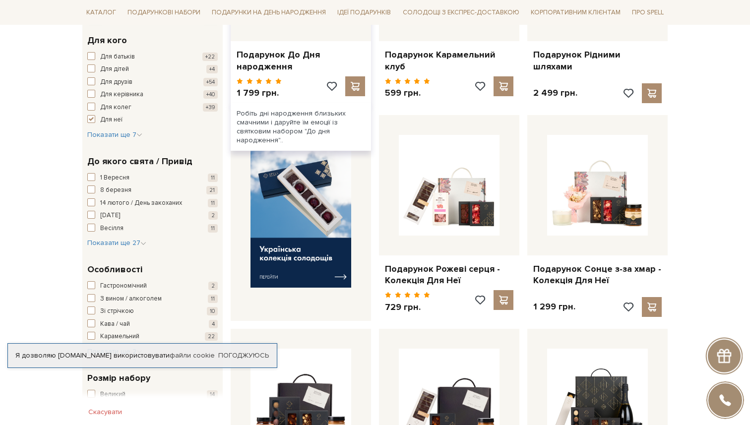
scroll to position [304, 0]
